Goal: Transaction & Acquisition: Purchase product/service

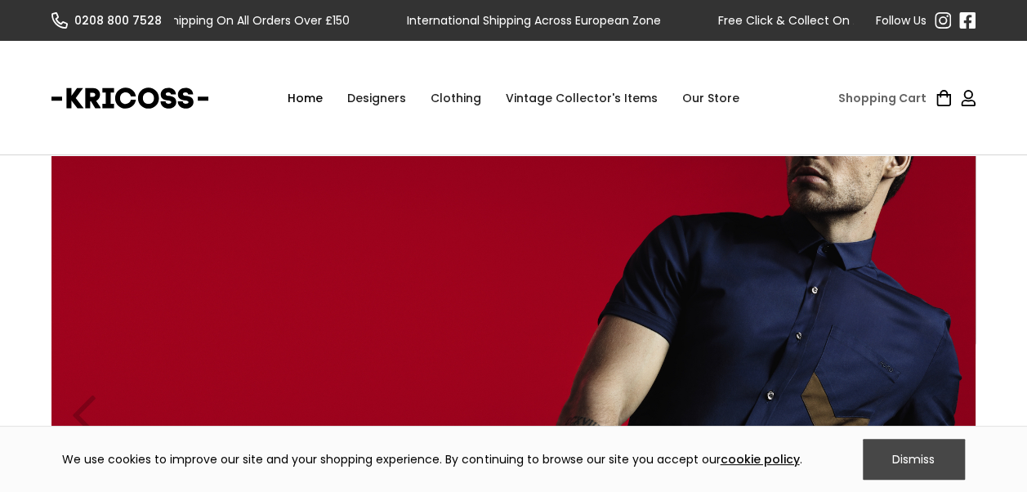
click at [912, 451] on div "Dismiss" at bounding box center [914, 459] width 102 height 41
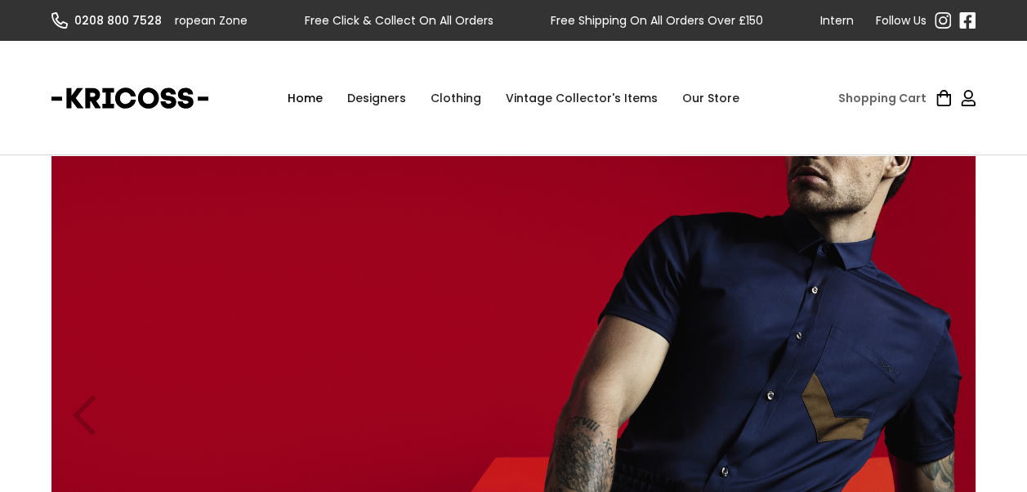
click at [704, 101] on link "Our Store" at bounding box center [711, 98] width 82 height 49
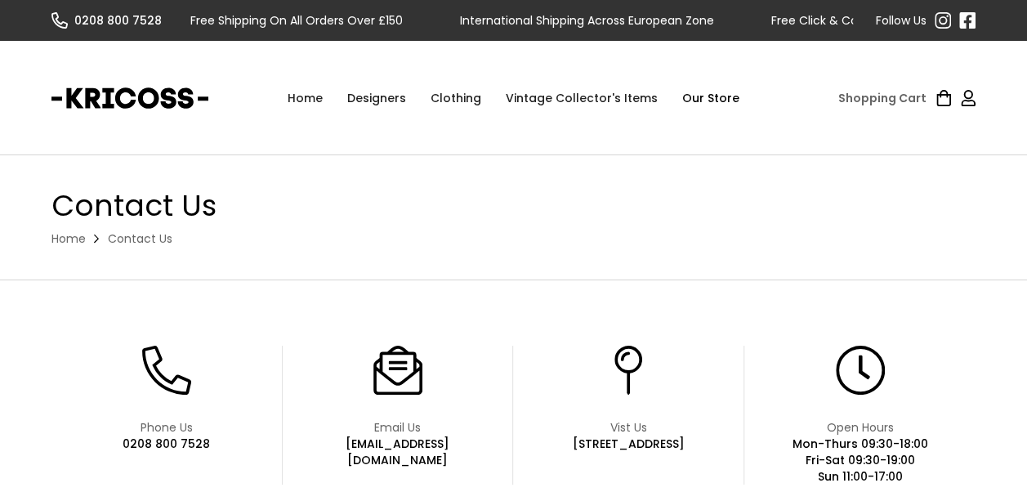
click at [466, 99] on div "Clothing" at bounding box center [455, 98] width 75 height 49
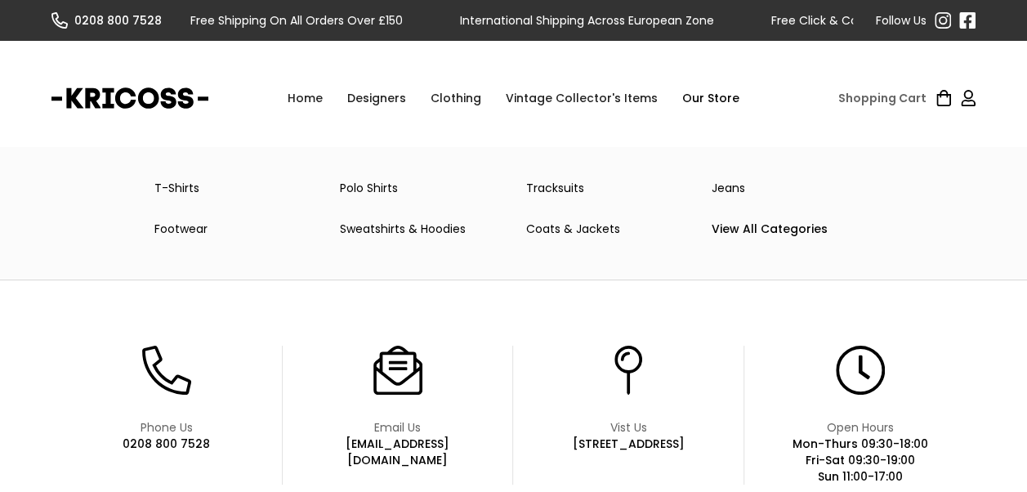
click at [451, 103] on div "Clothing" at bounding box center [455, 98] width 75 height 49
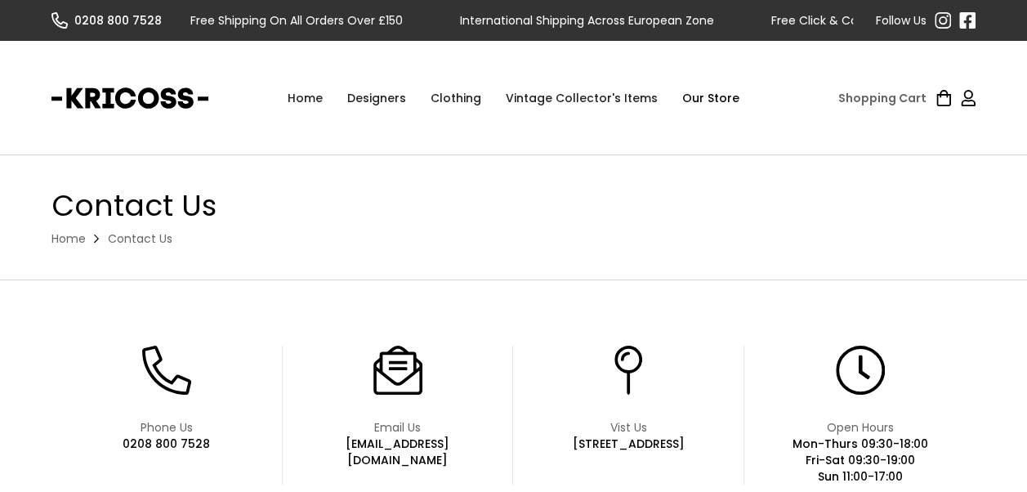
click at [451, 103] on div "Clothing" at bounding box center [455, 98] width 75 height 49
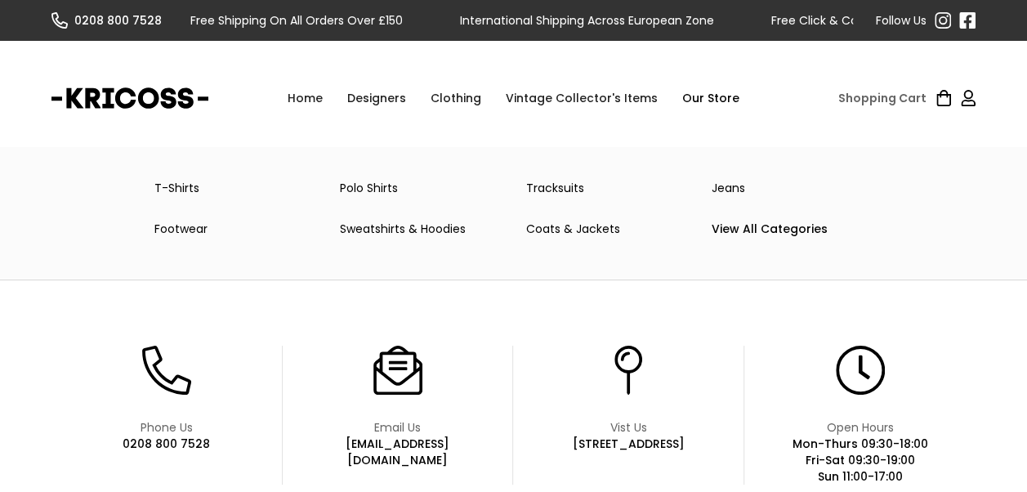
click at [184, 184] on link "T-Shirts" at bounding box center [234, 188] width 185 height 33
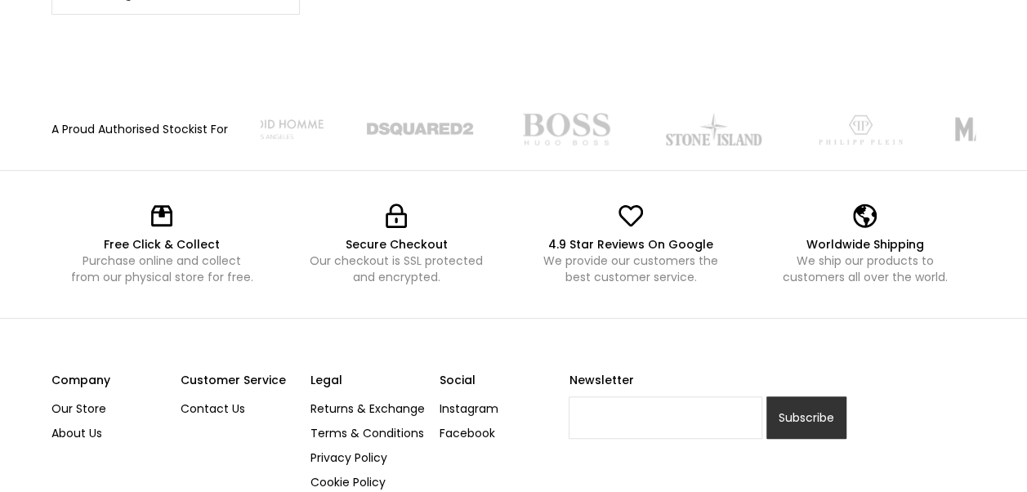
scroll to position [356, 0]
